Goal: Task Accomplishment & Management: Use online tool/utility

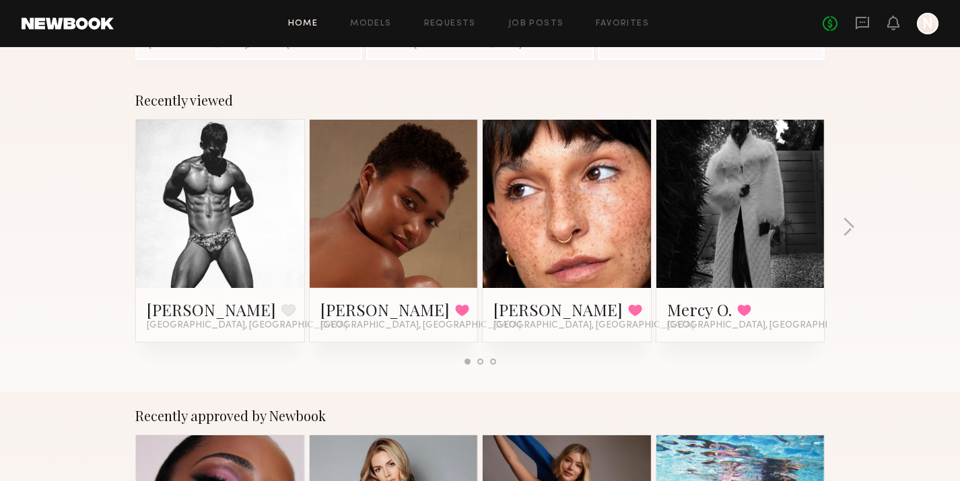
scroll to position [222, 0]
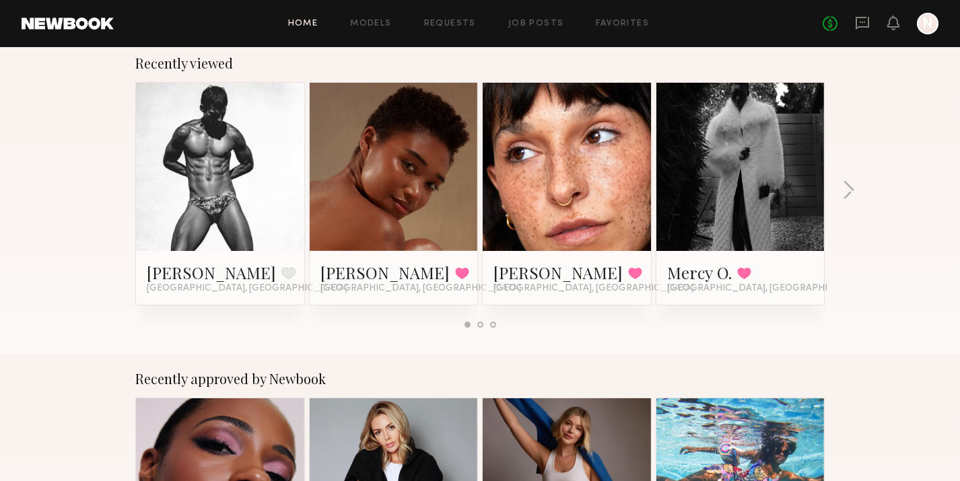
click at [228, 159] on link at bounding box center [220, 167] width 82 height 168
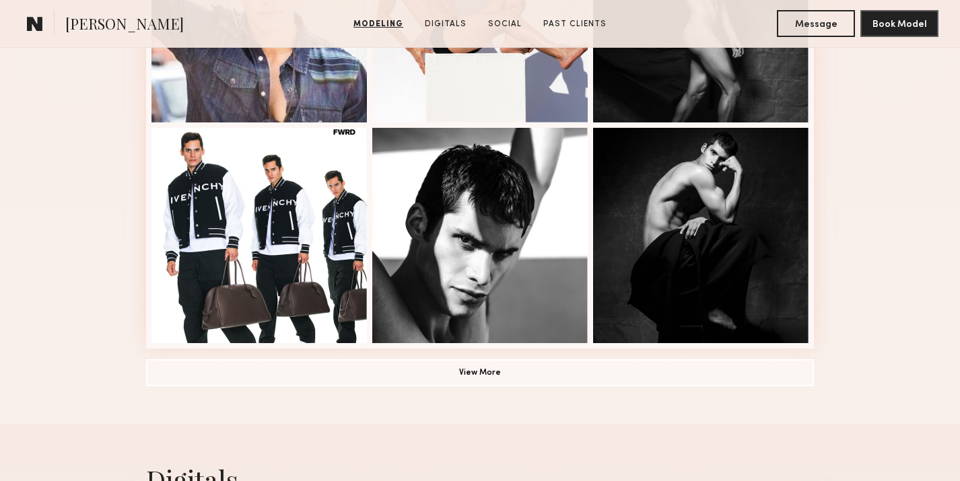
scroll to position [940, 0]
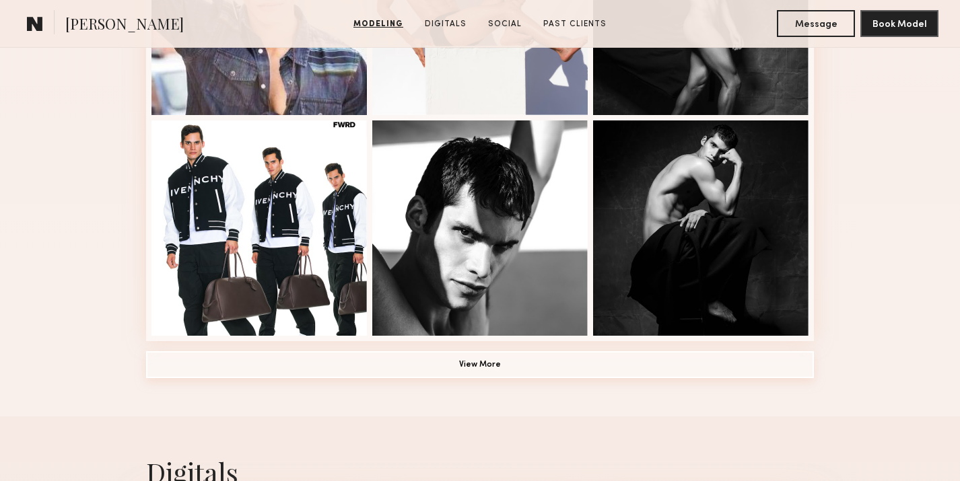
click at [175, 369] on button "View More" at bounding box center [480, 364] width 668 height 27
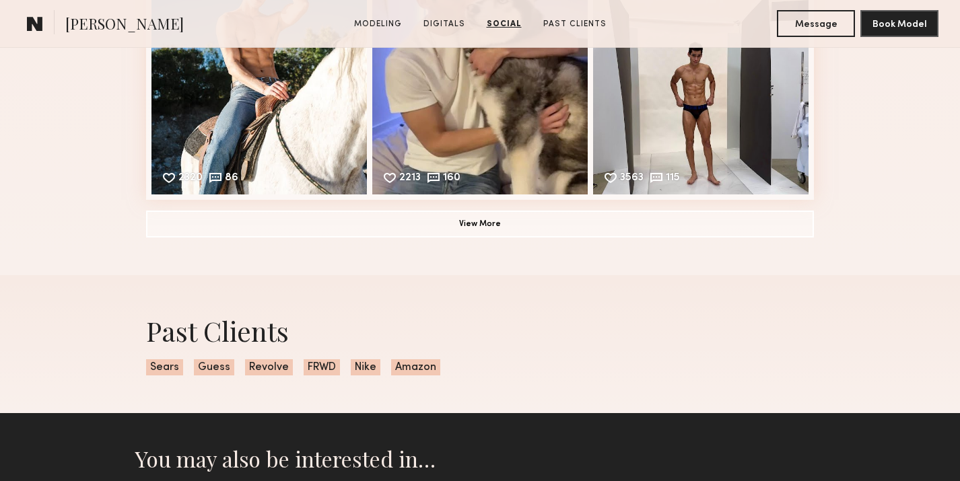
scroll to position [3105, 0]
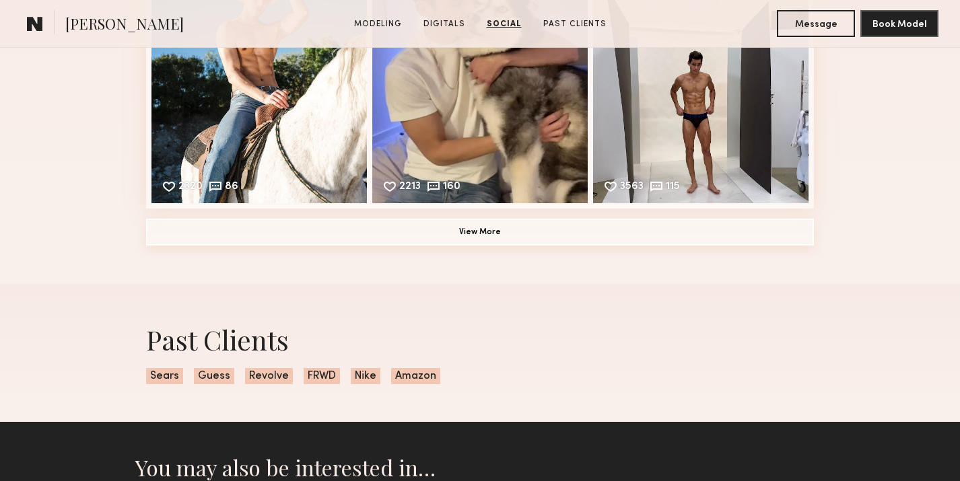
click at [220, 236] on button "View More" at bounding box center [480, 232] width 668 height 27
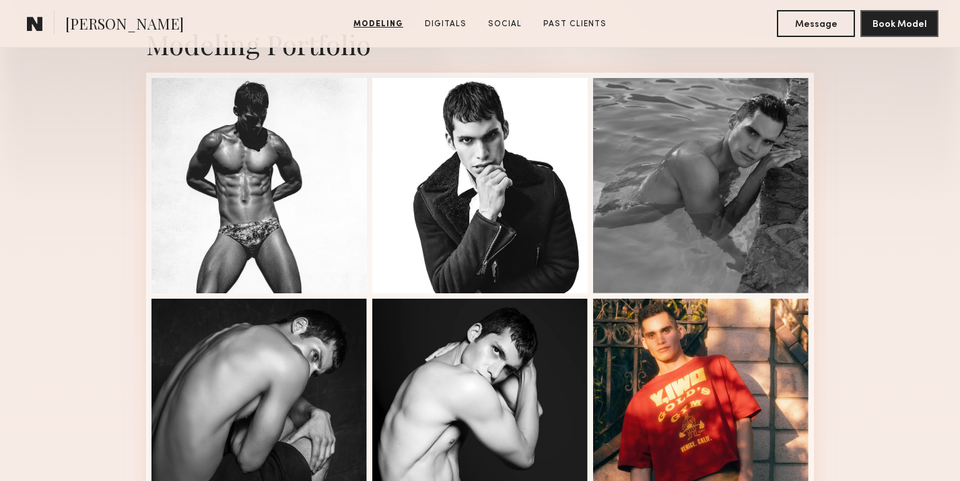
scroll to position [0, 0]
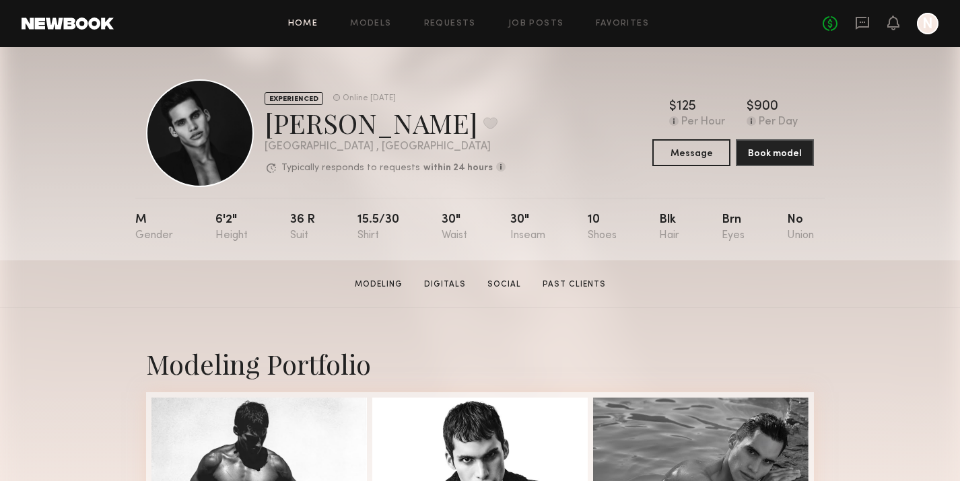
click at [312, 22] on link "Home" at bounding box center [303, 24] width 30 height 9
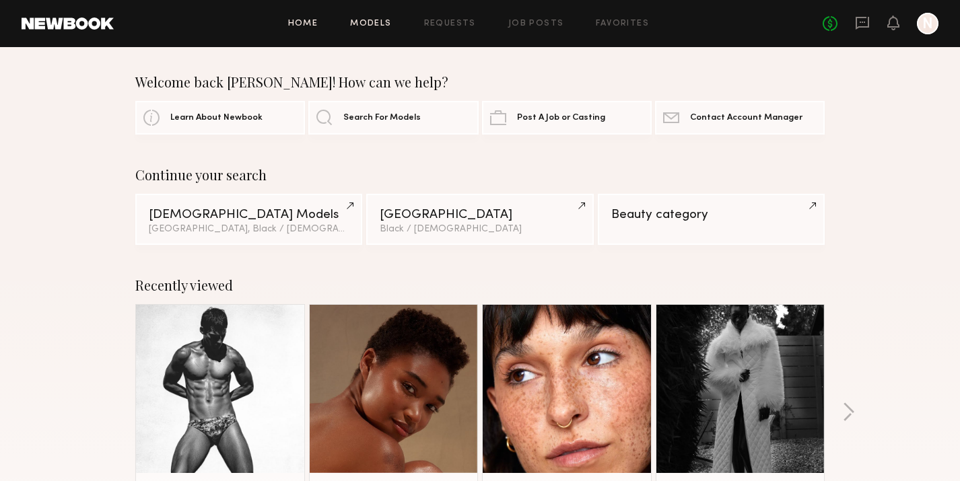
click at [374, 21] on link "Models" at bounding box center [370, 24] width 41 height 9
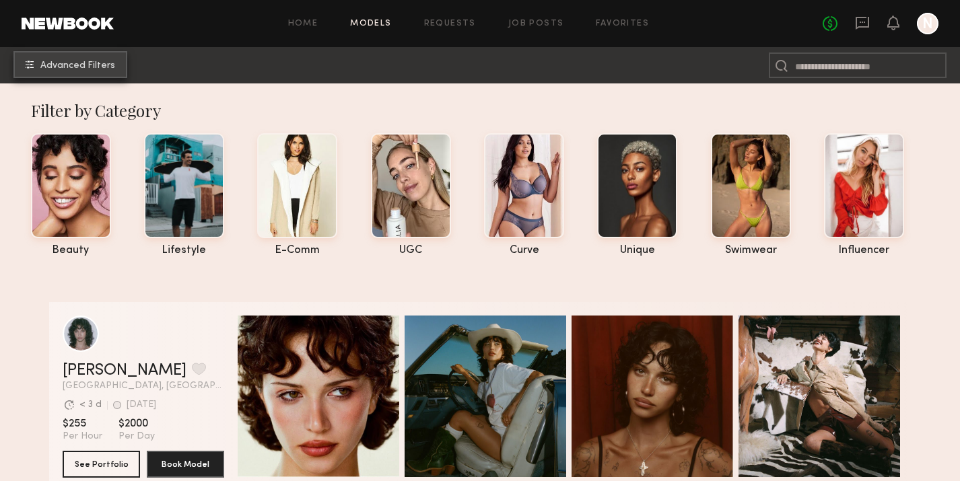
click at [117, 60] on button "Advanced Filters" at bounding box center [70, 64] width 114 height 27
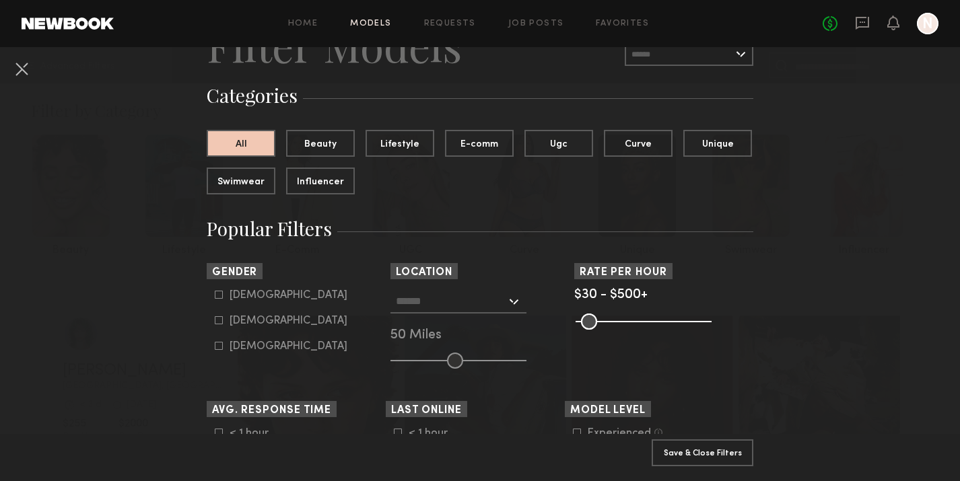
scroll to position [78, 0]
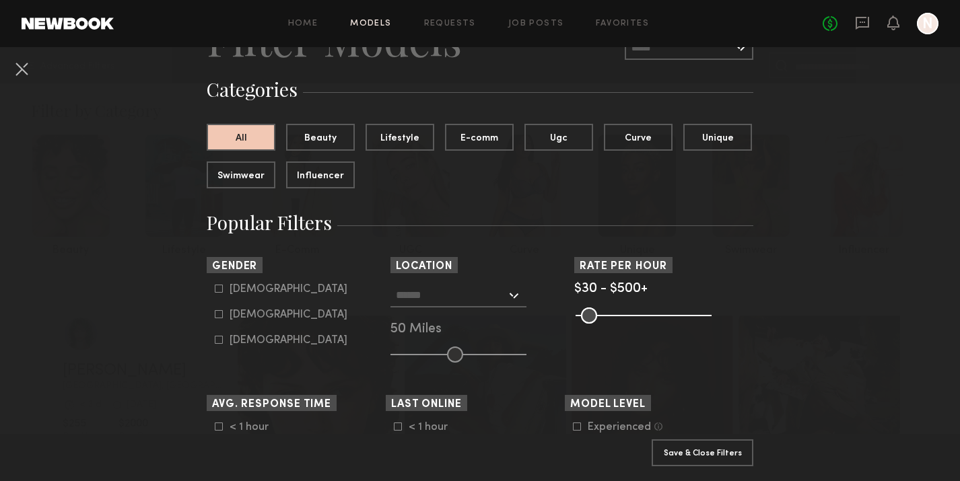
click at [516, 296] on div at bounding box center [458, 295] width 136 height 24
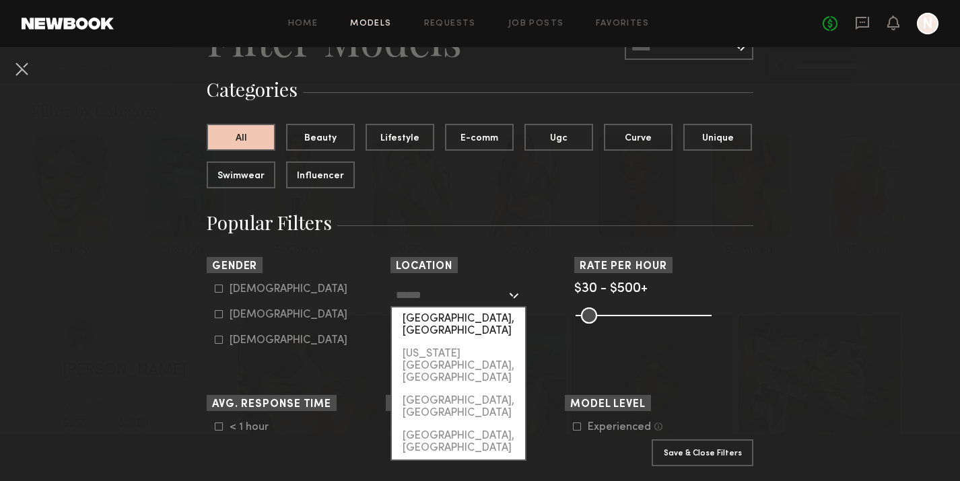
click at [495, 320] on div "[GEOGRAPHIC_DATA], [GEOGRAPHIC_DATA]" at bounding box center [458, 325] width 133 height 35
type input "**********"
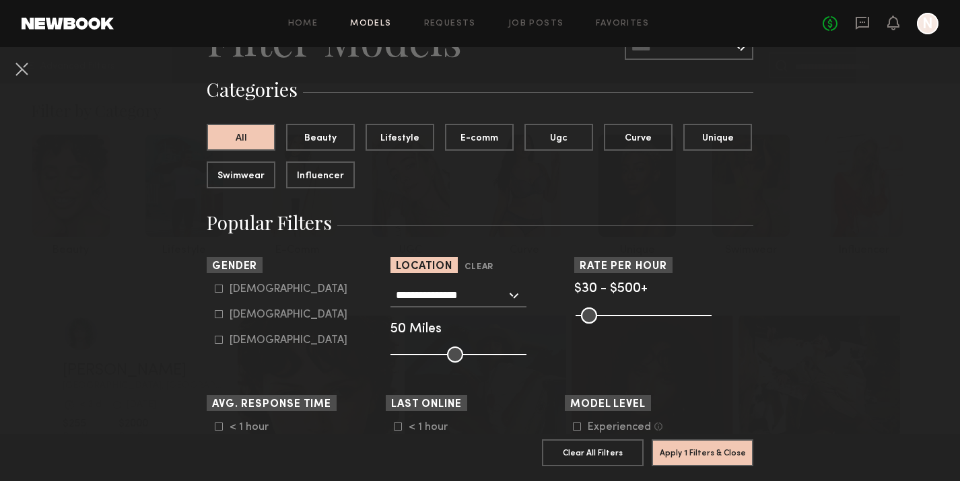
scroll to position [84, 0]
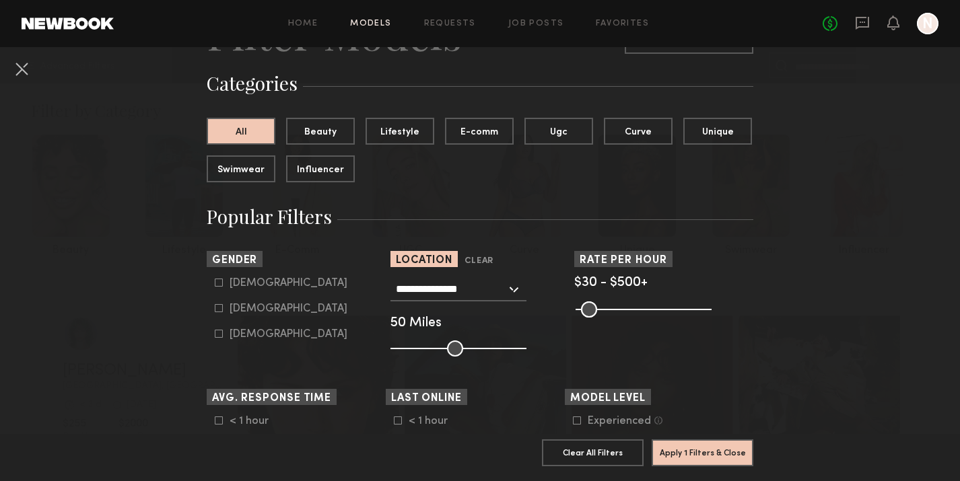
click at [219, 283] on icon at bounding box center [219, 283] width 8 height 8
type input "*"
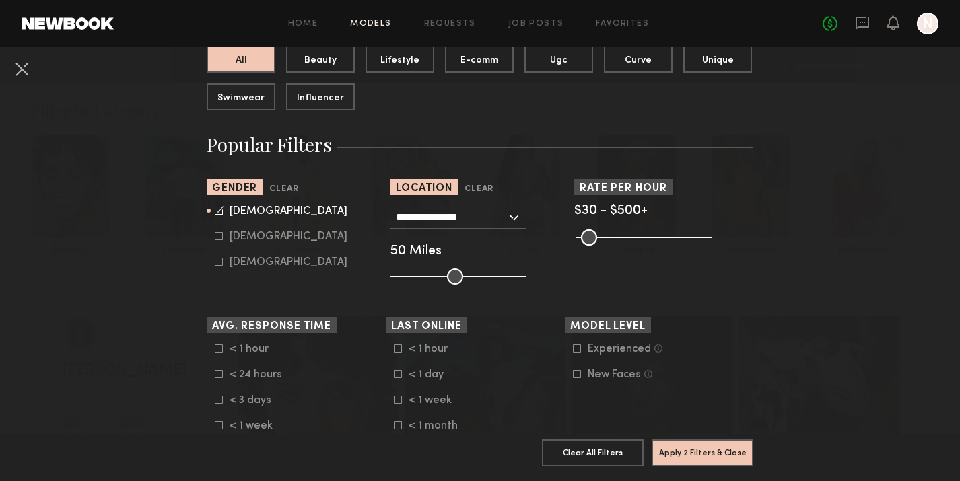
scroll to position [180, 0]
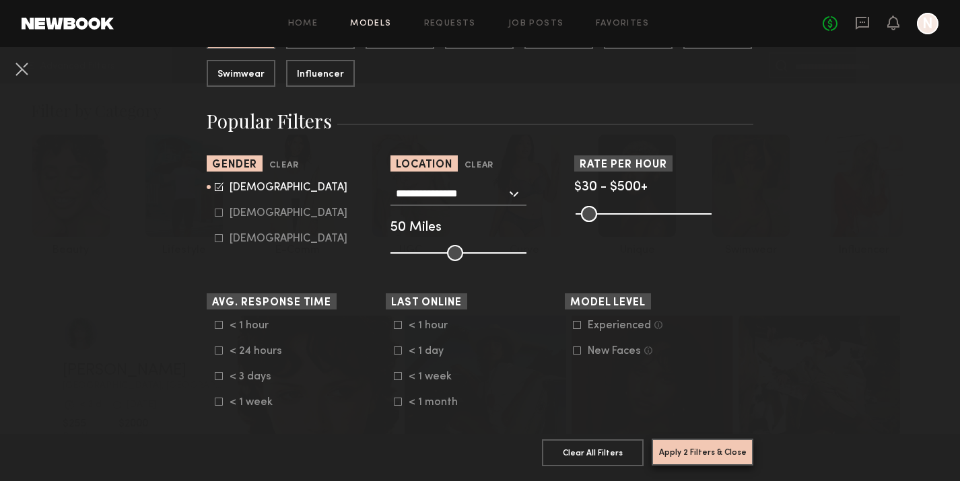
click at [711, 452] on button "Apply 2 Filters & Close" at bounding box center [703, 452] width 102 height 27
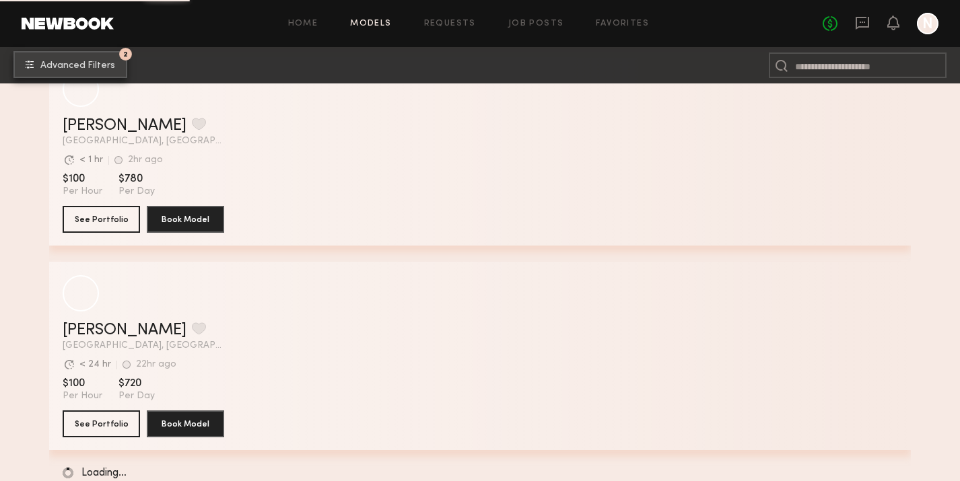
scroll to position [17059, 0]
